Goal: Information Seeking & Learning: Find specific fact

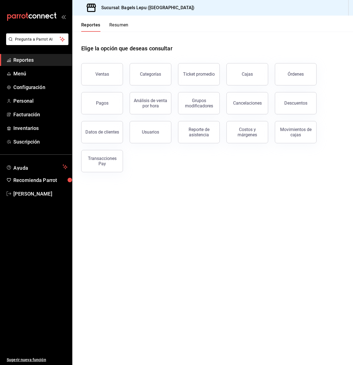
click at [209, 48] on div "Elige la opción que deseas consultar" at bounding box center [212, 44] width 263 height 25
click at [97, 106] on button "Pagos" at bounding box center [102, 103] width 42 height 22
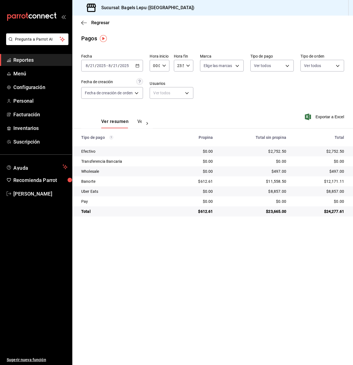
click at [138, 67] on \(Stroke\) "button" at bounding box center [137, 65] width 3 height 3
click at [105, 143] on span "Rango de fechas" at bounding box center [107, 145] width 43 height 6
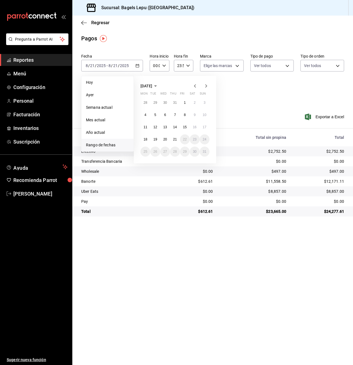
click at [196, 89] on icon "button" at bounding box center [195, 86] width 7 height 7
click at [156, 102] on abbr "1" at bounding box center [155, 103] width 2 height 4
click at [175, 148] on button "31" at bounding box center [175, 152] width 10 height 10
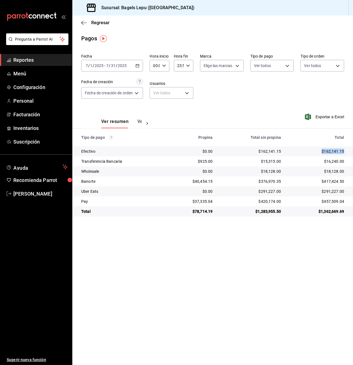
drag, startPoint x: 321, startPoint y: 152, endPoint x: 344, endPoint y: 153, distance: 23.1
click at [344, 153] on td "$162,141.15" at bounding box center [319, 151] width 68 height 10
copy div "$162,141.15"
drag, startPoint x: 256, startPoint y: 202, endPoint x: 275, endPoint y: 202, distance: 18.4
click at [275, 202] on div "$420,174.00" at bounding box center [250, 202] width 59 height 6
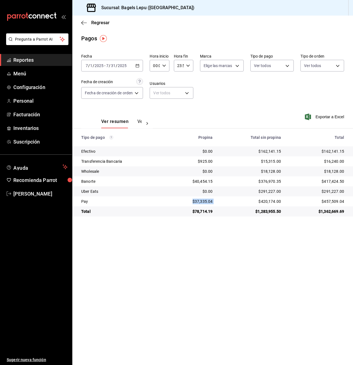
drag, startPoint x: 225, startPoint y: 202, endPoint x: 185, endPoint y: 202, distance: 40.0
click at [185, 202] on tr "Pay $37,335.04 $420,174.00 $457,509.04" at bounding box center [212, 201] width 281 height 10
copy div "$37,335.04"
drag, startPoint x: 196, startPoint y: 181, endPoint x: 214, endPoint y: 180, distance: 18.1
click at [214, 180] on td "$40,454.15" at bounding box center [192, 181] width 50 height 10
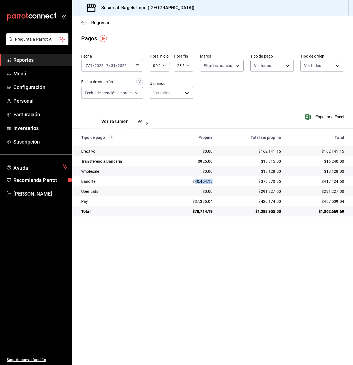
copy div "40,454.15"
drag, startPoint x: 202, startPoint y: 160, endPoint x: 216, endPoint y: 162, distance: 14.6
click at [216, 162] on td "$925.00" at bounding box center [192, 161] width 50 height 10
copy div "925.00"
